Goal: Task Accomplishment & Management: Manage account settings

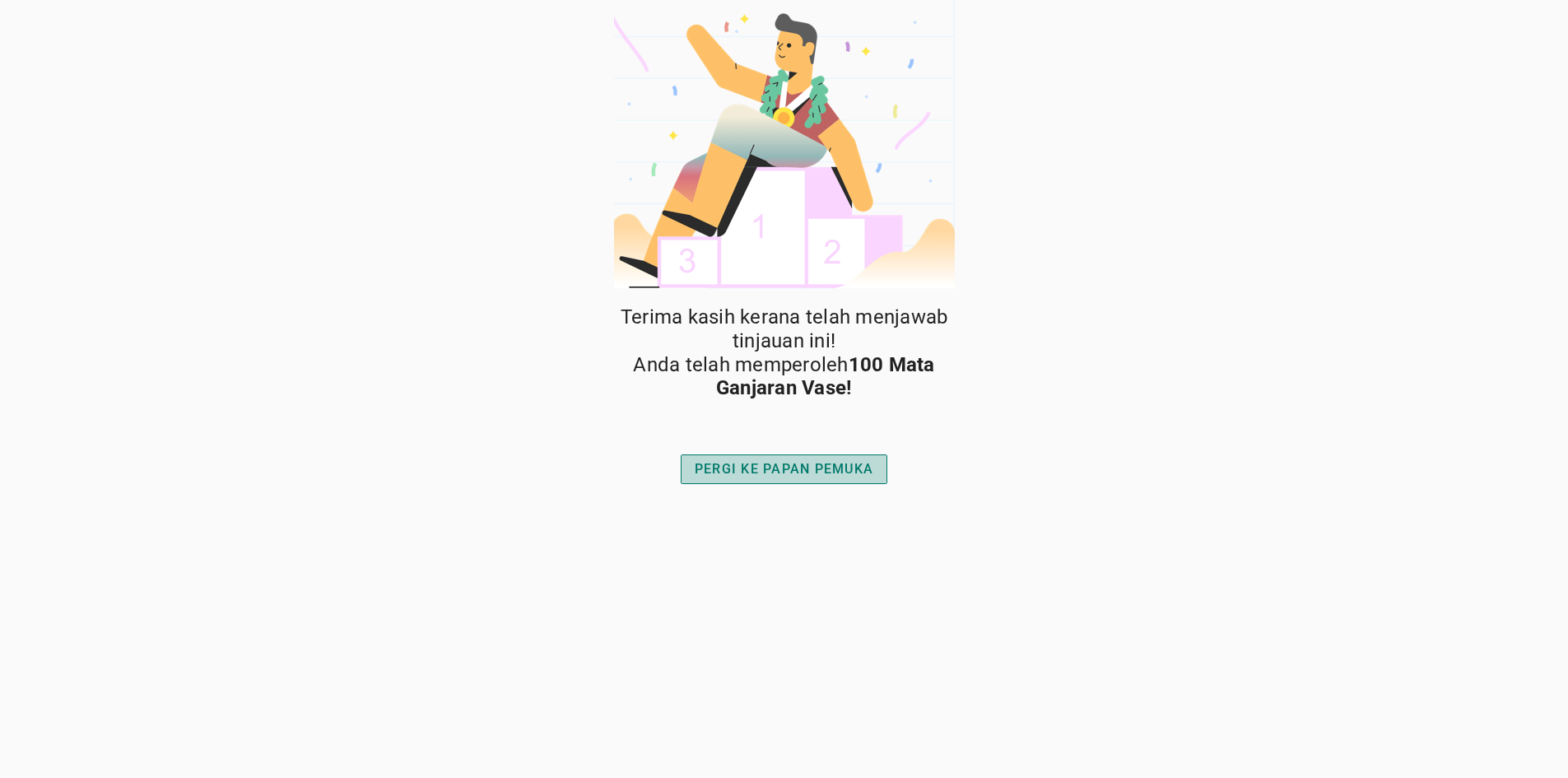
click at [767, 456] on button "PERGI KE PAPAN PEMUKA" at bounding box center [783, 468] width 206 height 29
click at [777, 457] on button "PERGI KE PAPAN PEMUKA" at bounding box center [783, 468] width 206 height 29
